Goal: Task Accomplishment & Management: Use online tool/utility

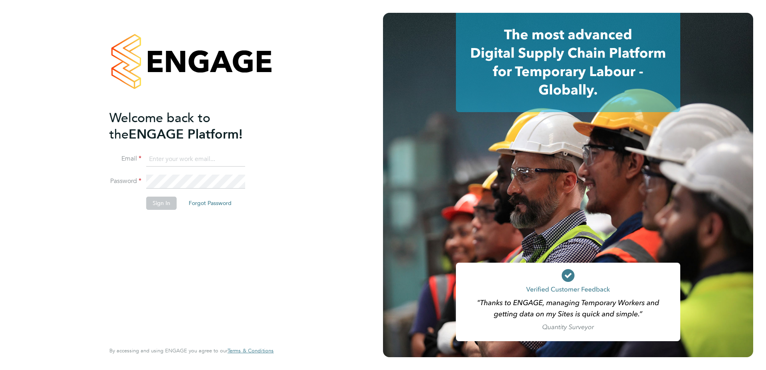
type input "[EMAIL_ADDRESS][DOMAIN_NAME]"
click at [256, 257] on div "Welcome back to the ENGAGE Platform! Email [EMAIL_ADDRESS][DOMAIN_NAME] Passwor…" at bounding box center [187, 225] width 156 height 231
click at [154, 202] on button "Sign In" at bounding box center [161, 203] width 30 height 13
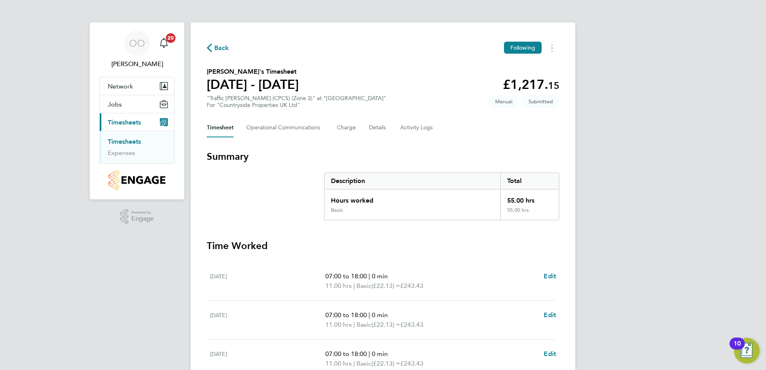
click at [433, 98] on section "[PERSON_NAME]'s Timesheet [DATE] - [DATE] £1,217. 15 "Traffic [PERSON_NAME] (CP…" at bounding box center [383, 88] width 353 height 42
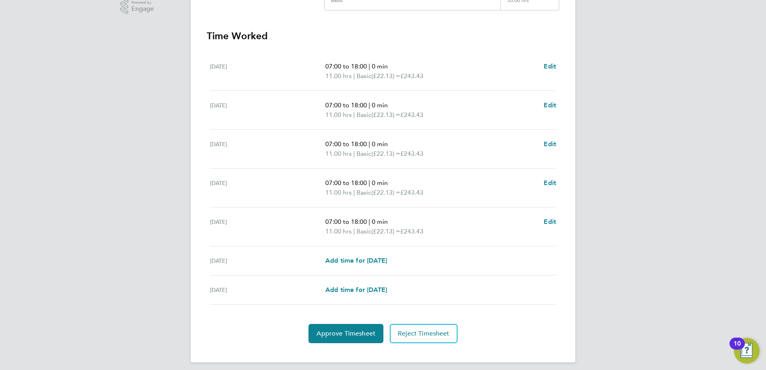
scroll to position [215, 0]
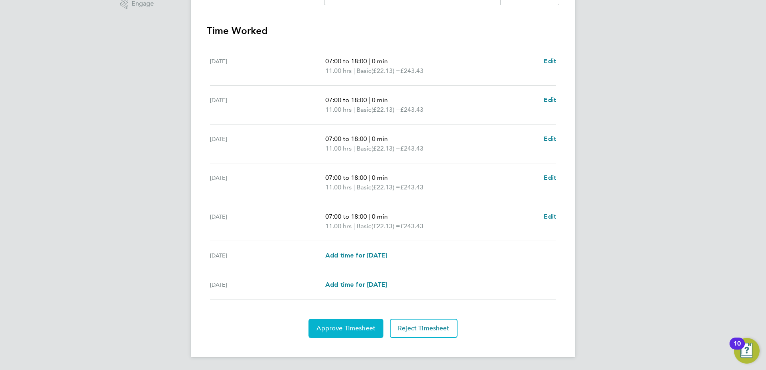
click at [339, 328] on span "Approve Timesheet" at bounding box center [346, 329] width 59 height 8
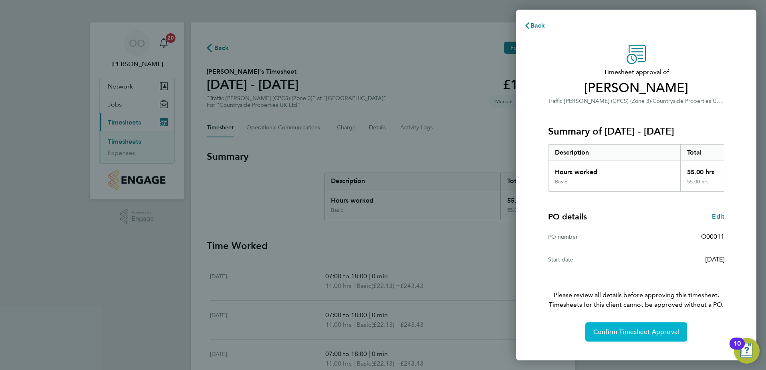
click at [625, 330] on span "Confirm Timesheet Approval" at bounding box center [637, 332] width 86 height 8
